Goal: Information Seeking & Learning: Learn about a topic

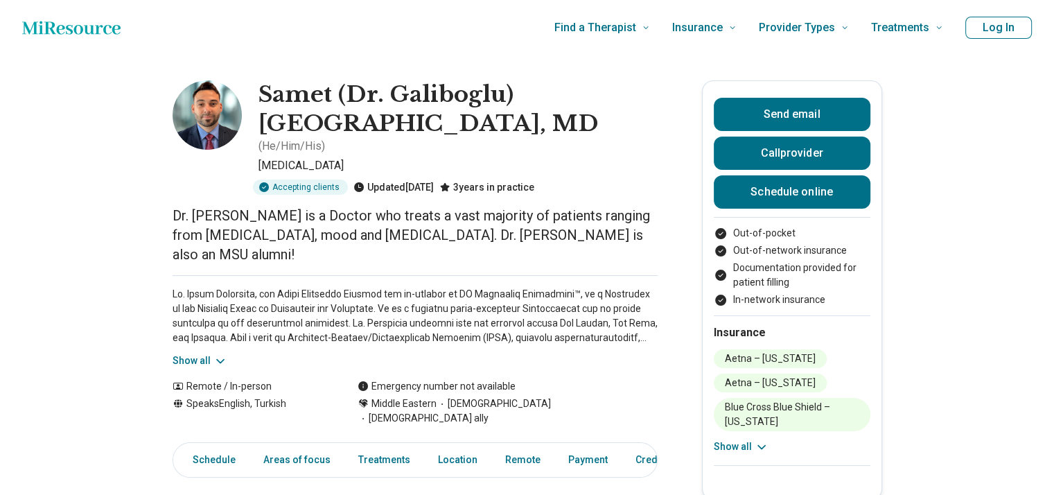
click at [210, 114] on img at bounding box center [207, 114] width 69 height 69
click at [213, 128] on img at bounding box center [207, 114] width 69 height 69
click at [222, 136] on img at bounding box center [207, 114] width 69 height 69
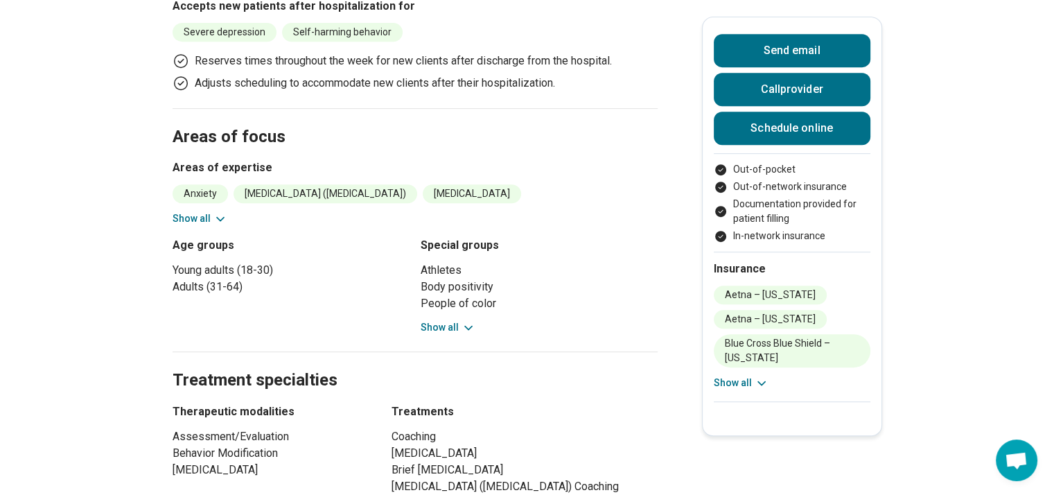
scroll to position [638, 0]
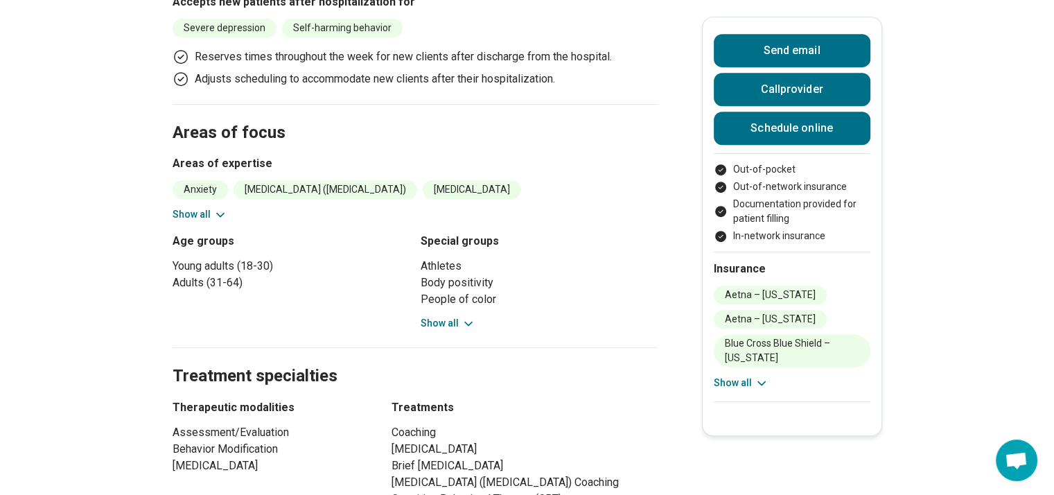
click at [457, 316] on button "Show all" at bounding box center [448, 323] width 55 height 15
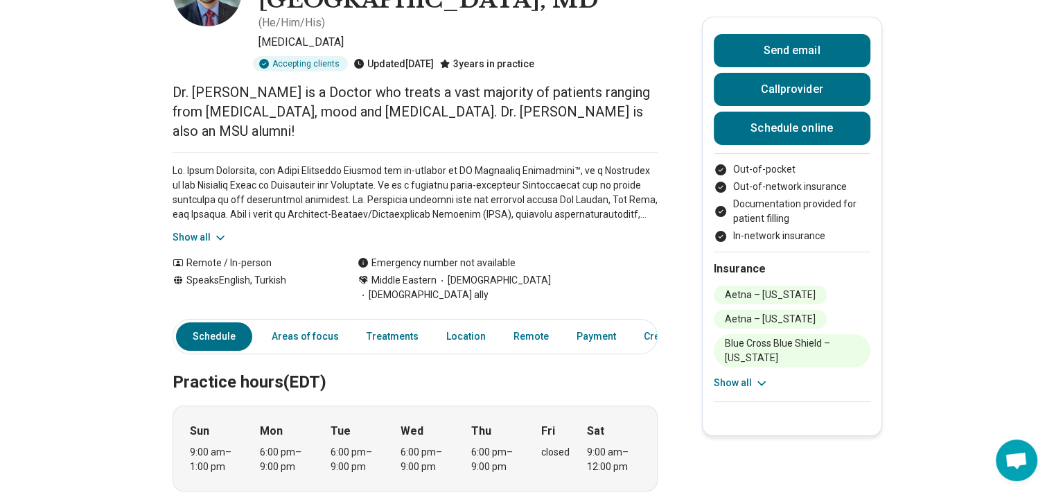
scroll to position [0, 0]
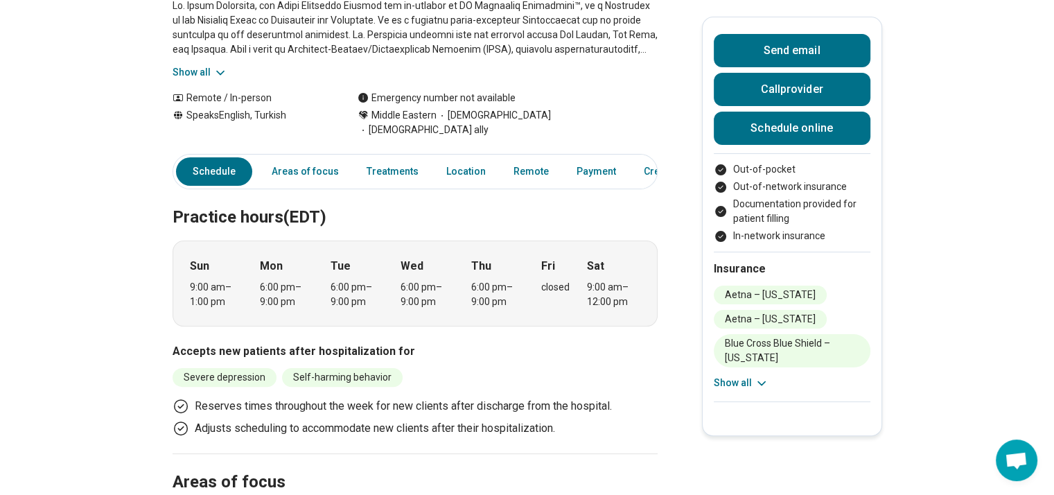
scroll to position [292, 0]
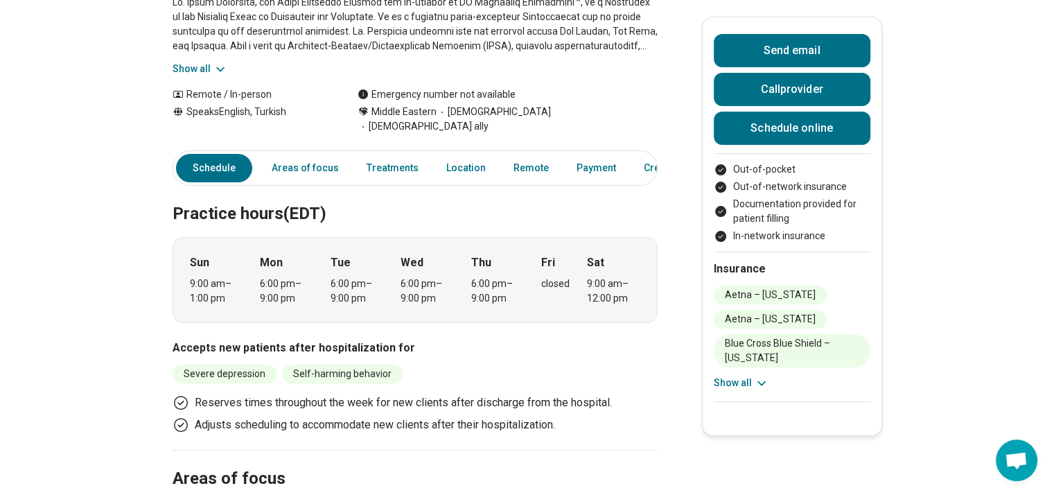
click at [764, 383] on icon at bounding box center [761, 382] width 7 height 3
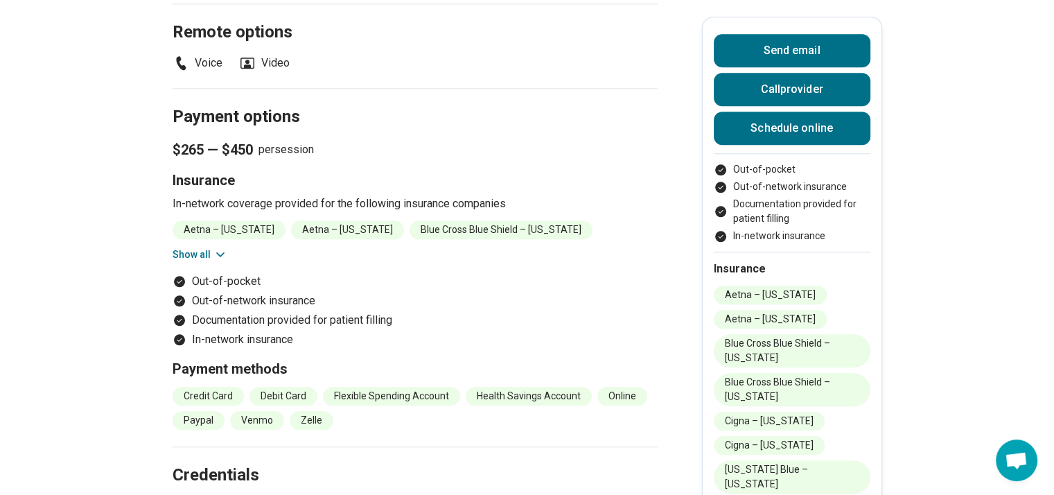
scroll to position [1513, 0]
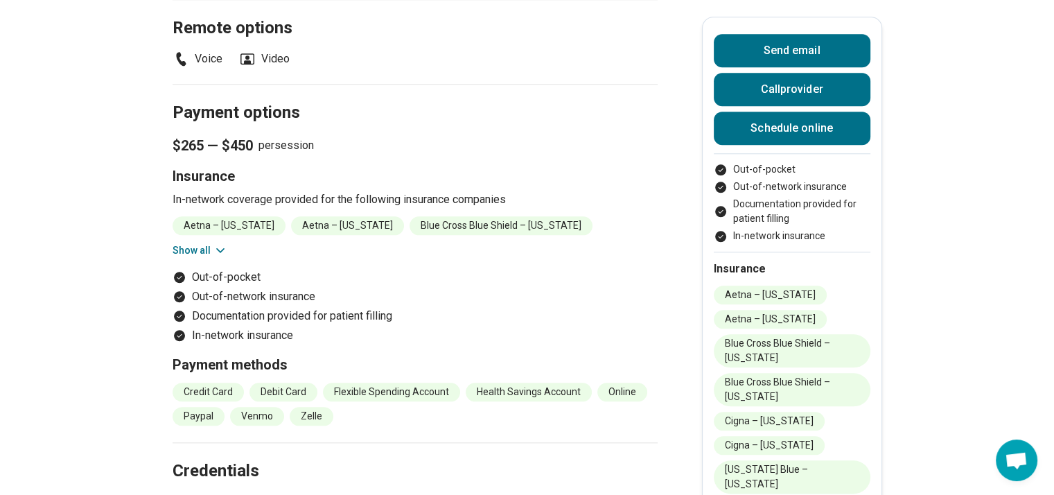
click at [185, 272] on icon "Payment options" at bounding box center [179, 277] width 11 height 11
click at [185, 291] on icon "Payment options" at bounding box center [179, 296] width 11 height 11
drag, startPoint x: 184, startPoint y: 128, endPoint x: 232, endPoint y: 130, distance: 47.9
click at [232, 136] on span "$265 — $450" at bounding box center [213, 145] width 80 height 19
drag, startPoint x: 180, startPoint y: 159, endPoint x: 344, endPoint y: 172, distance: 164.0
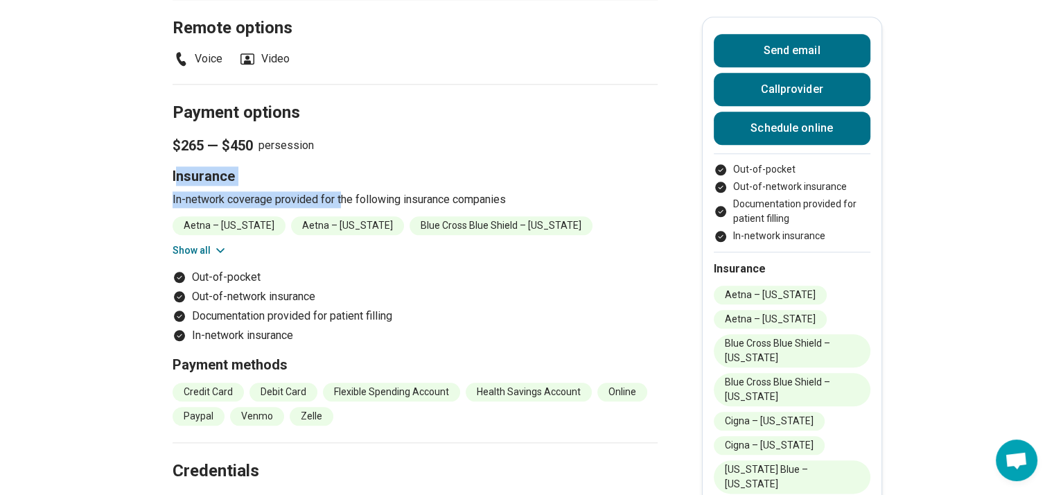
click at [344, 172] on div "Insurance In-network coverage provided for the following insurance companies Ae…" at bounding box center [415, 211] width 485 height 91
click at [344, 191] on p "In-network coverage provided for the following insurance companies" at bounding box center [415, 199] width 485 height 17
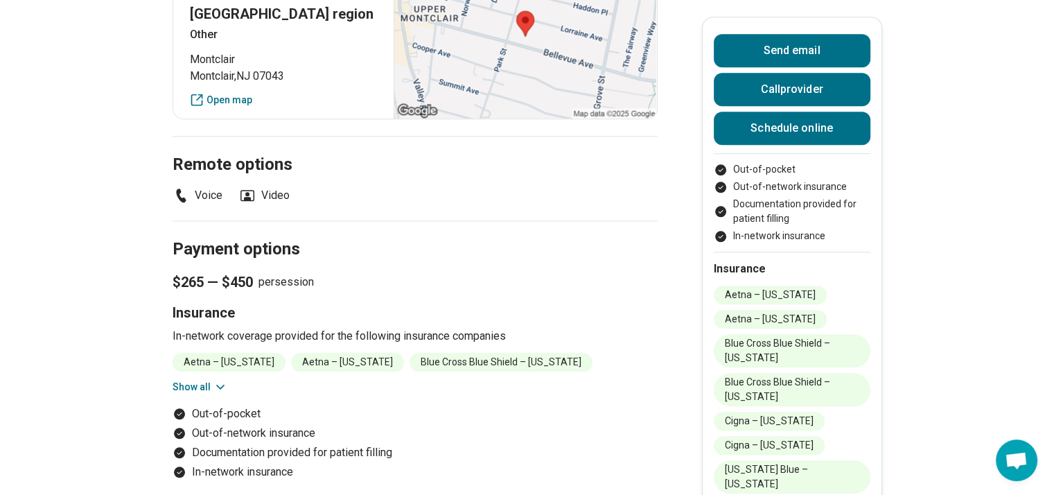
scroll to position [1383, 0]
